Goal: Find contact information: Find contact information

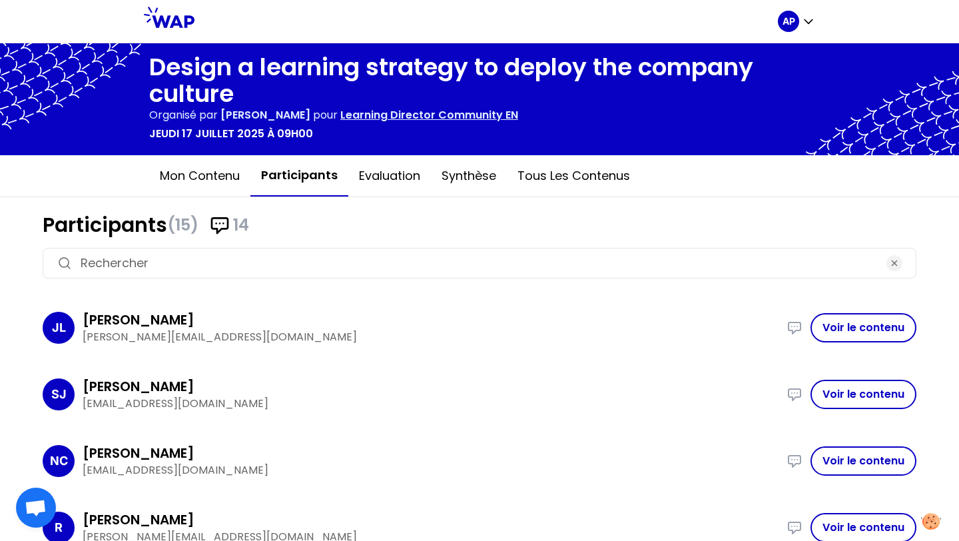
scroll to position [140, 0]
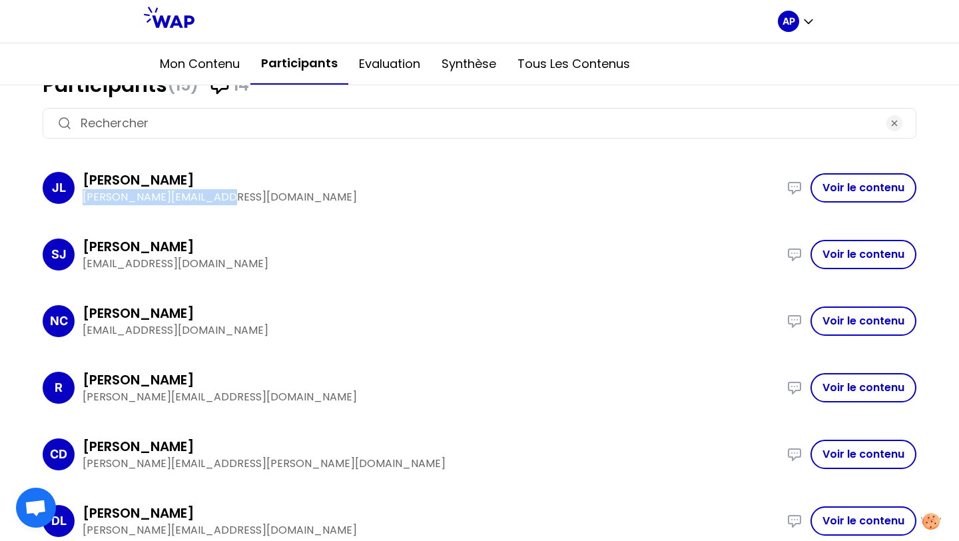
drag, startPoint x: 224, startPoint y: 200, endPoint x: 83, endPoint y: 198, distance: 141.8
click at [83, 198] on p "[PERSON_NAME][EMAIL_ADDRESS][DOMAIN_NAME]" at bounding box center [431, 197] width 696 height 16
copy p "[PERSON_NAME][EMAIL_ADDRESS][DOMAIN_NAME]"
